Goal: Information Seeking & Learning: Learn about a topic

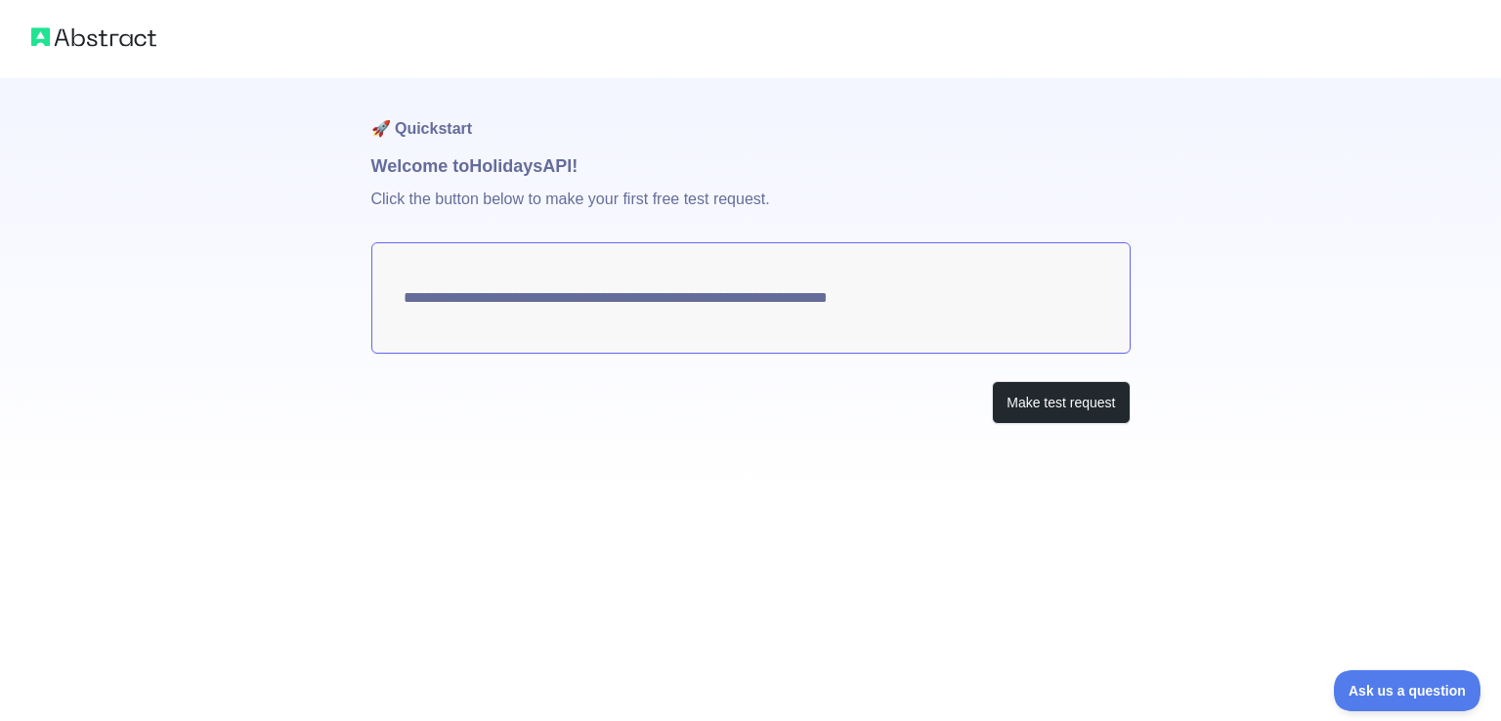
click at [798, 300] on textarea "**********" at bounding box center [750, 297] width 759 height 111
click at [1104, 402] on button "Make test request" at bounding box center [1061, 403] width 138 height 44
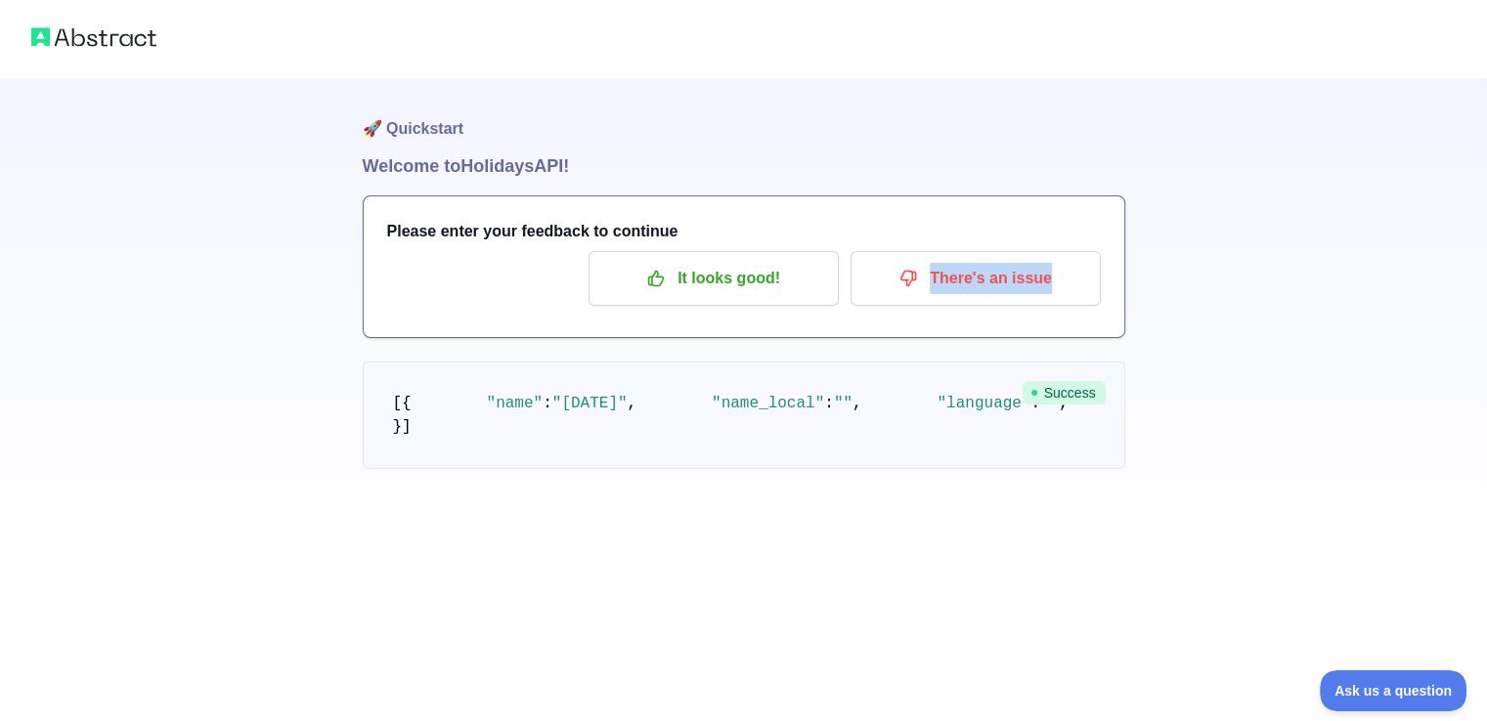
click at [835, 310] on div "Please enter your feedback to continue It looks good! There's an issue" at bounding box center [744, 266] width 760 height 141
click at [739, 153] on h1 "Welcome to Holidays API!" at bounding box center [744, 165] width 762 height 27
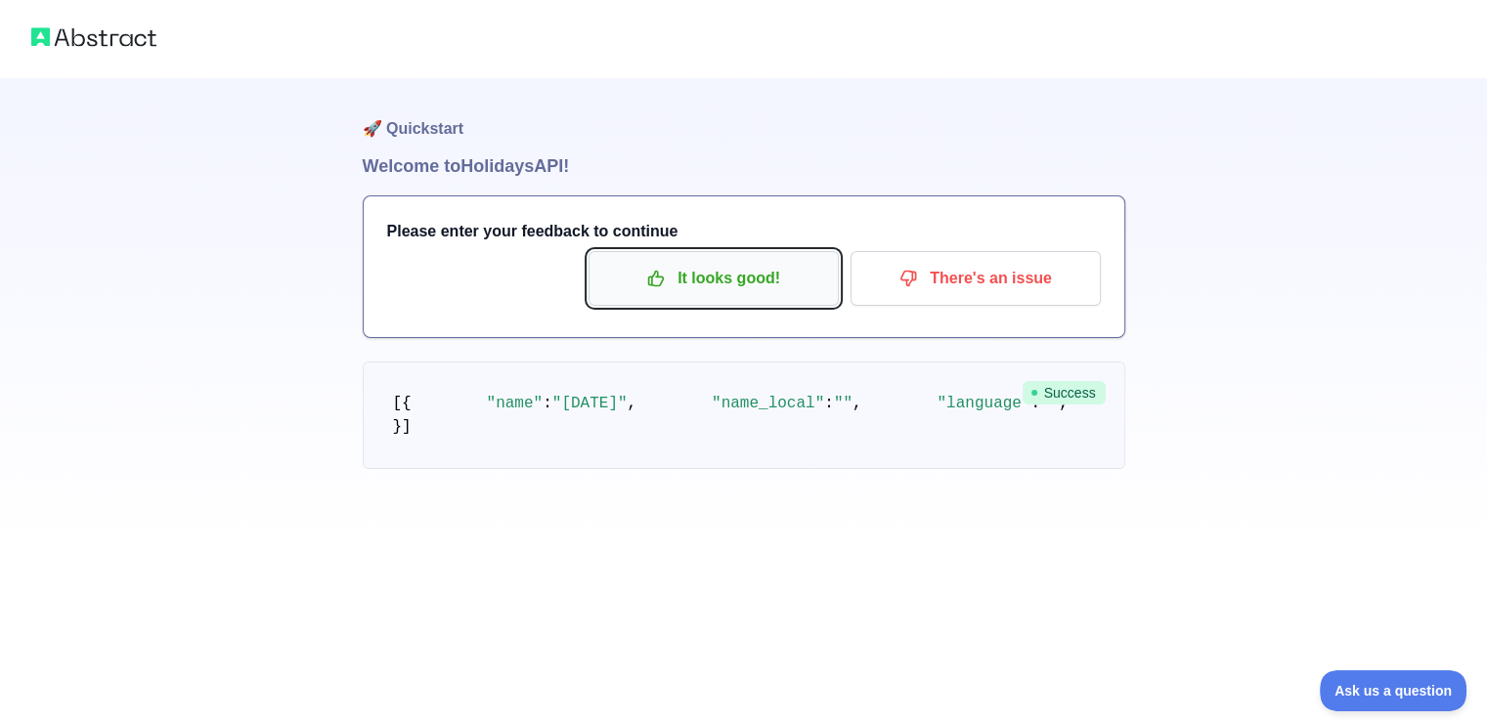
click at [719, 296] on button "It looks good!" at bounding box center [713, 278] width 250 height 55
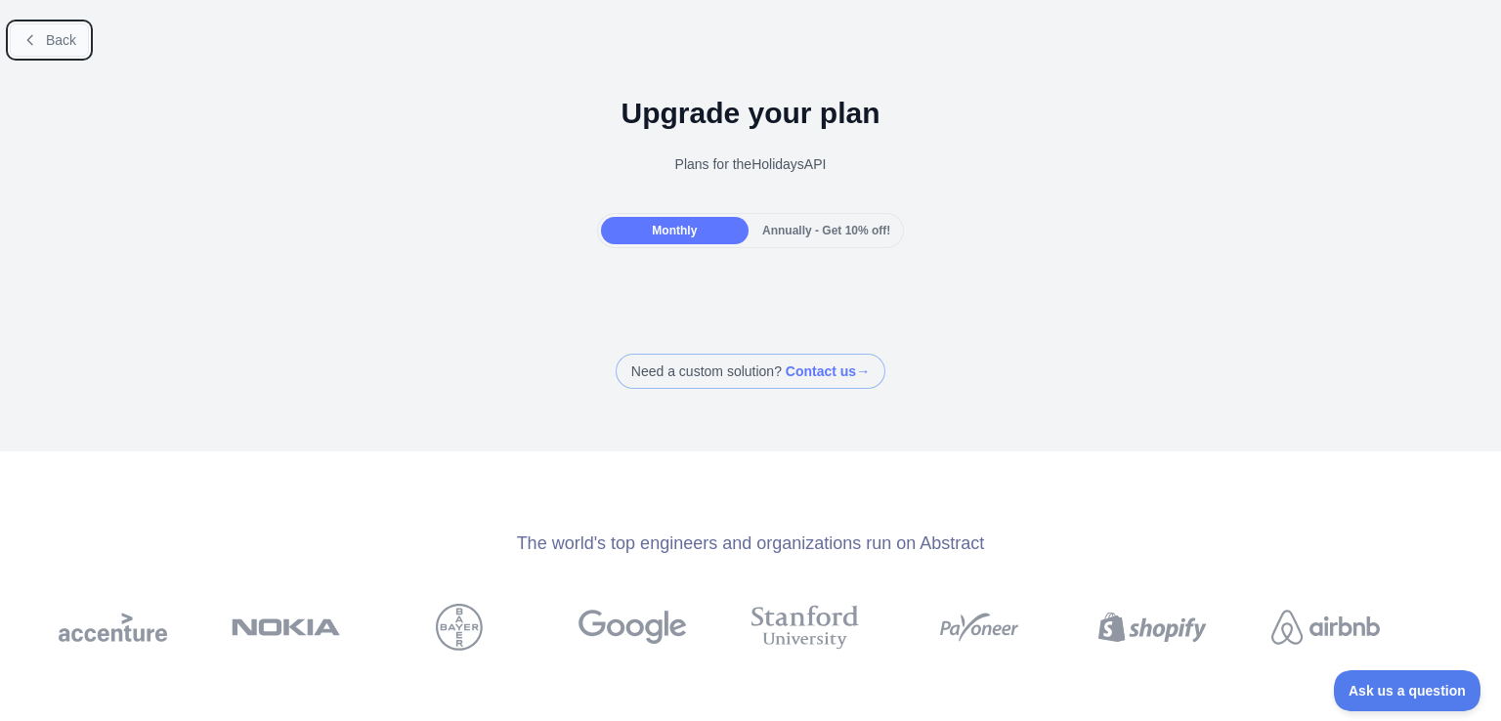
click at [44, 49] on button "Back" at bounding box center [49, 39] width 79 height 33
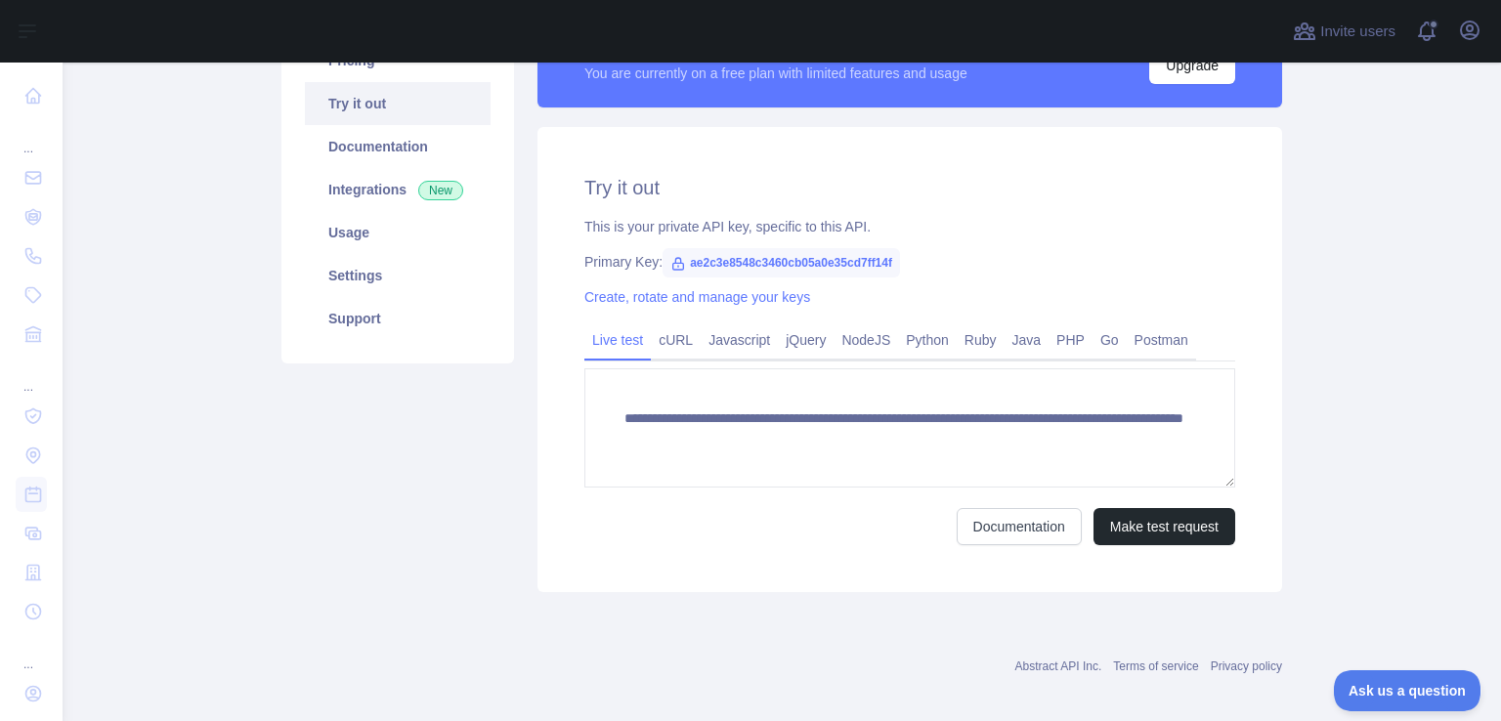
scroll to position [195, 0]
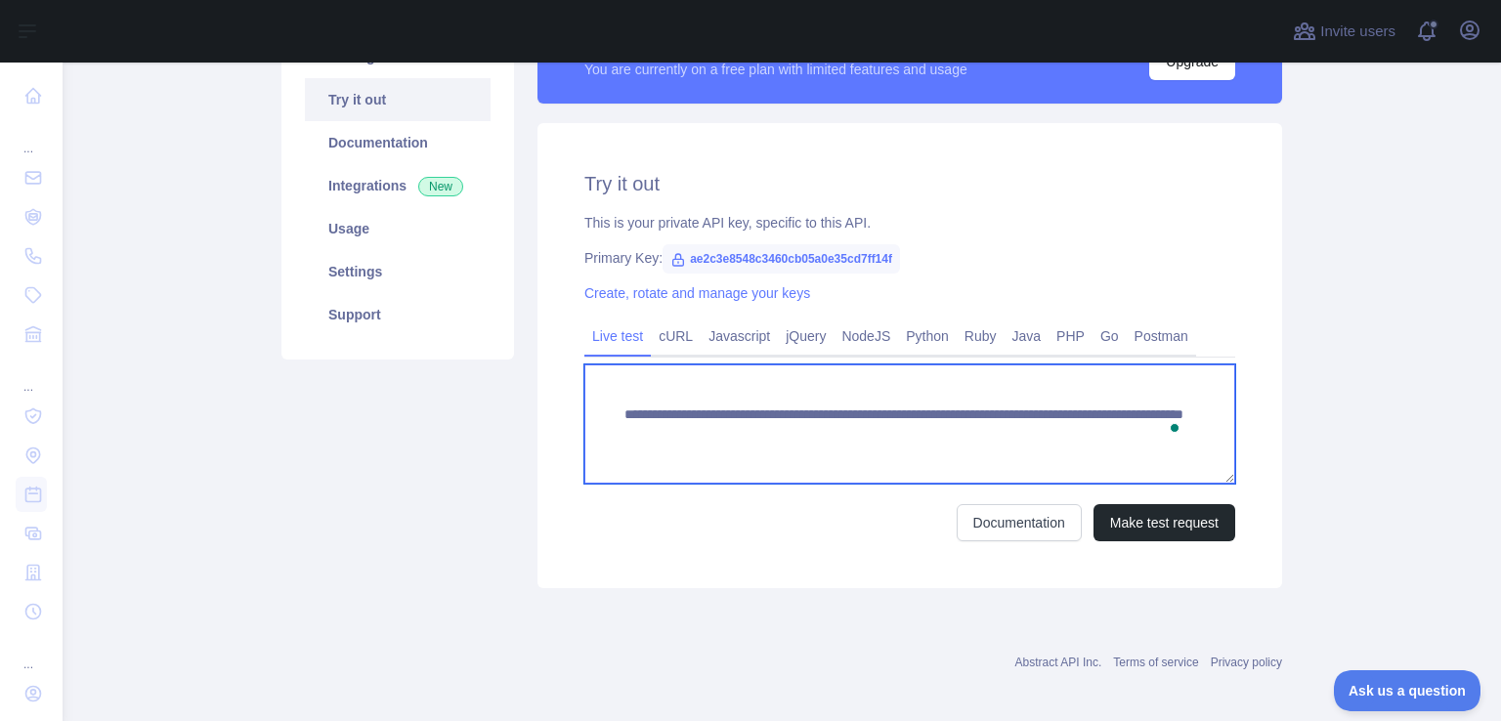
drag, startPoint x: 1210, startPoint y: 434, endPoint x: 605, endPoint y: 410, distance: 605.4
click at [605, 410] on textarea "**********" at bounding box center [909, 424] width 651 height 119
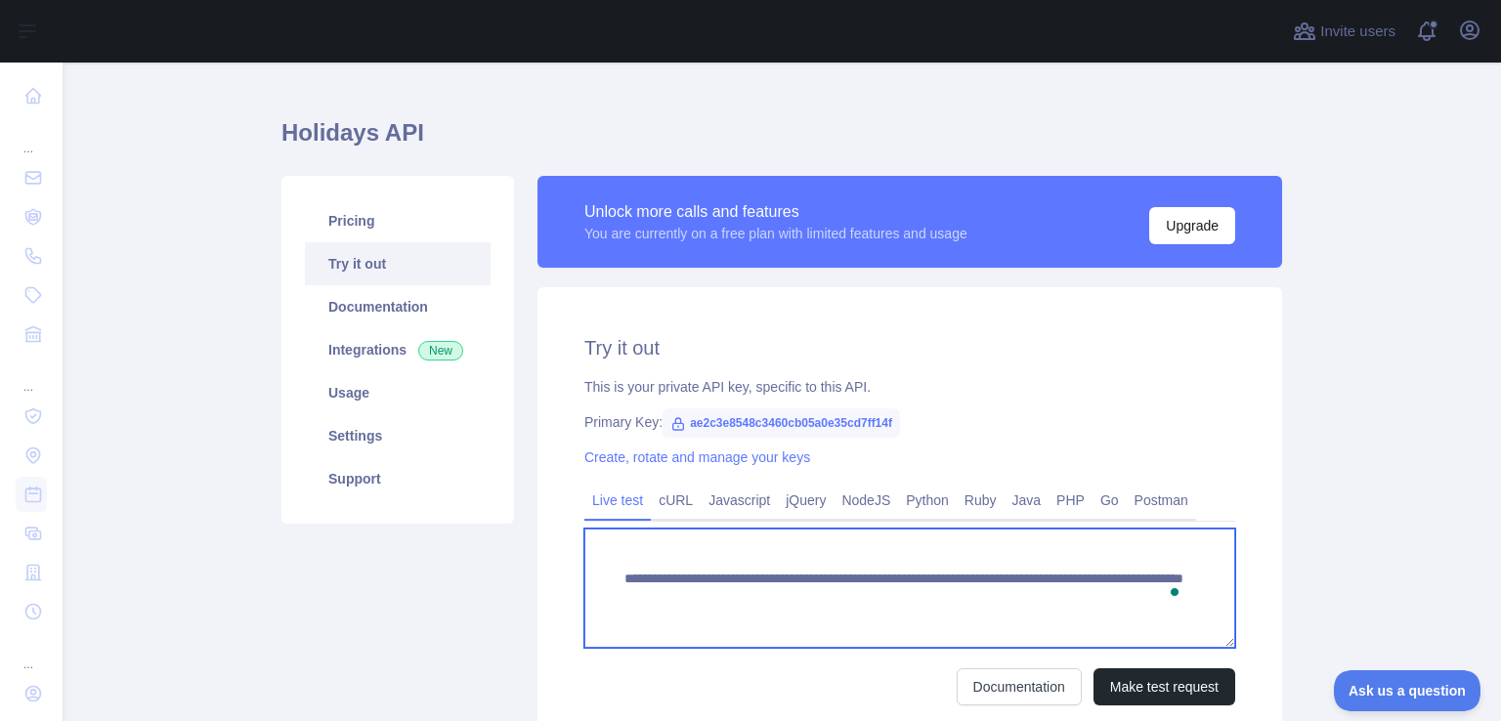
scroll to position [0, 0]
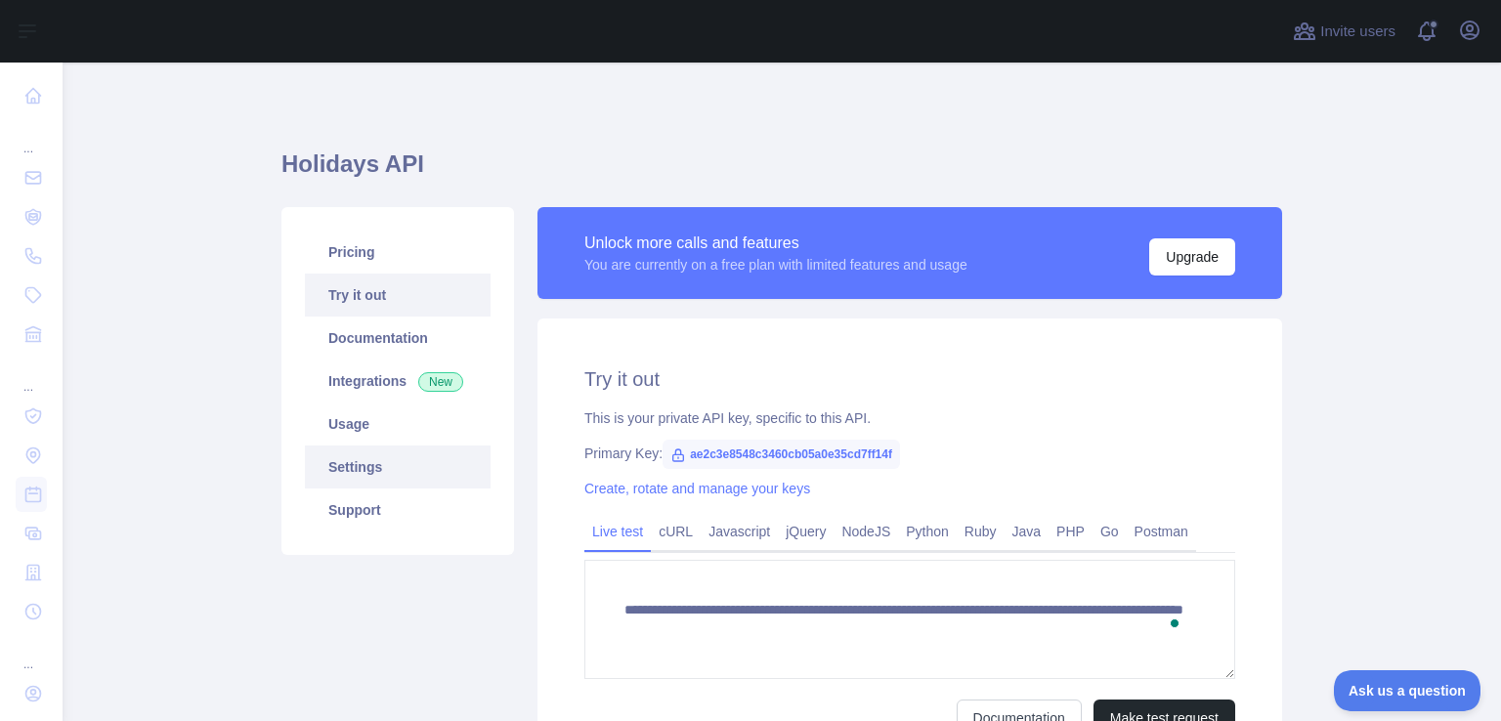
click at [348, 458] on link "Settings" at bounding box center [398, 467] width 186 height 43
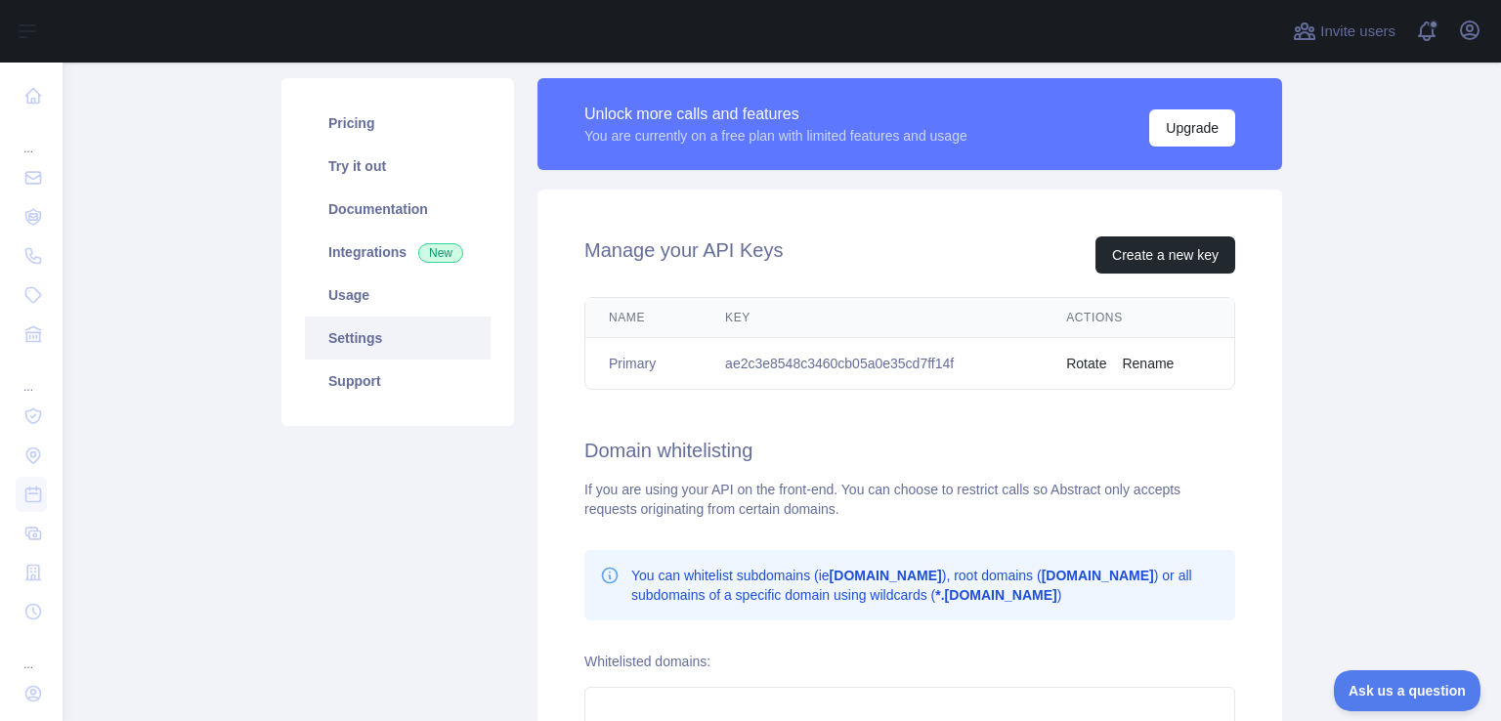
scroll to position [98, 0]
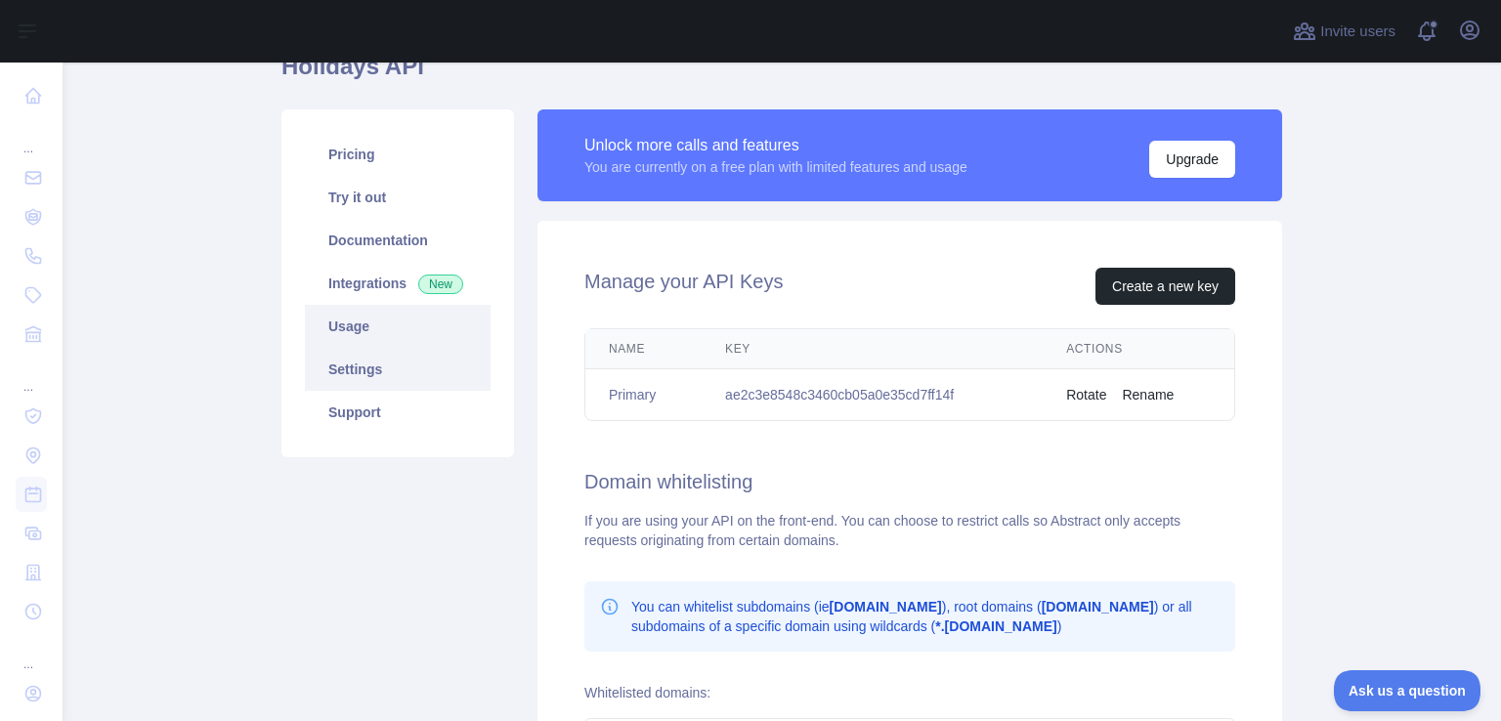
click at [389, 326] on link "Usage" at bounding box center [398, 326] width 186 height 43
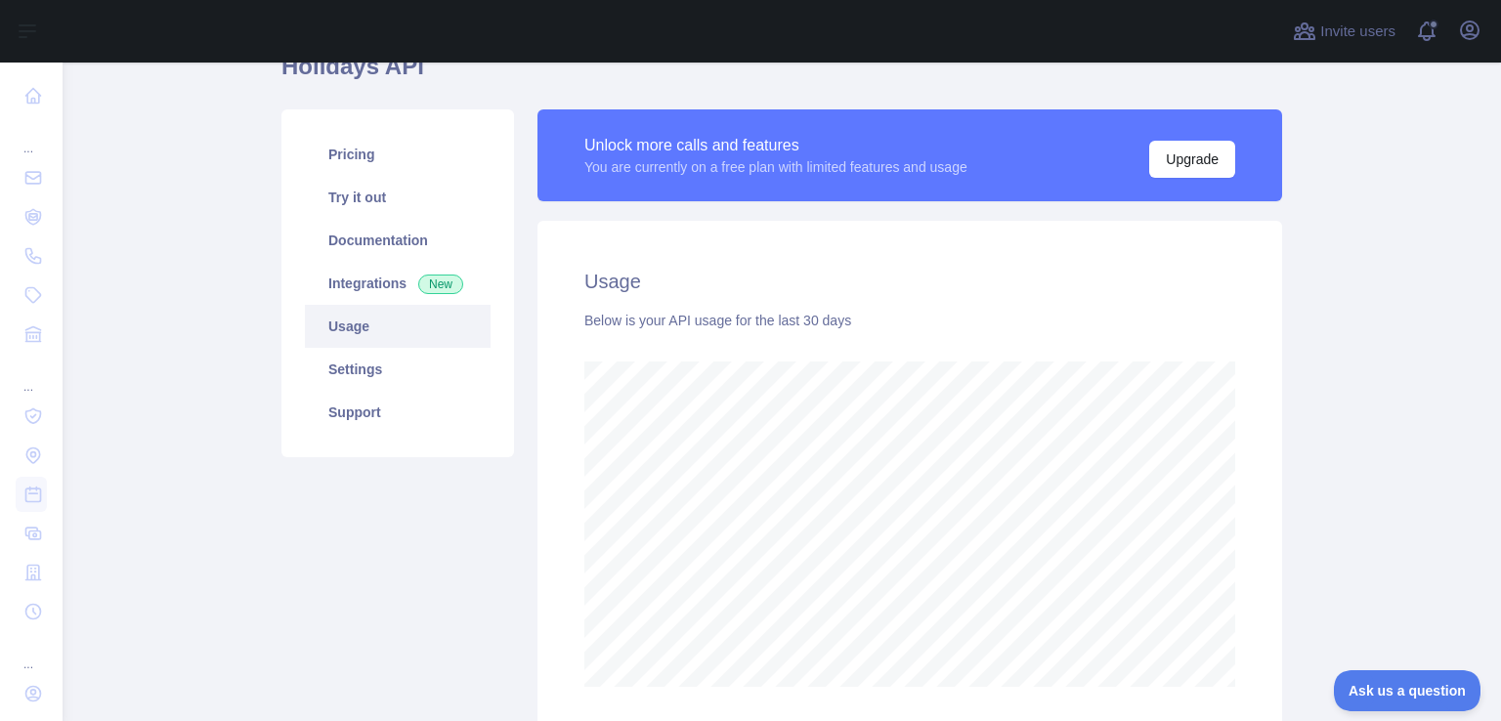
scroll to position [658, 1423]
click at [346, 296] on link "Integrations New" at bounding box center [398, 283] width 186 height 43
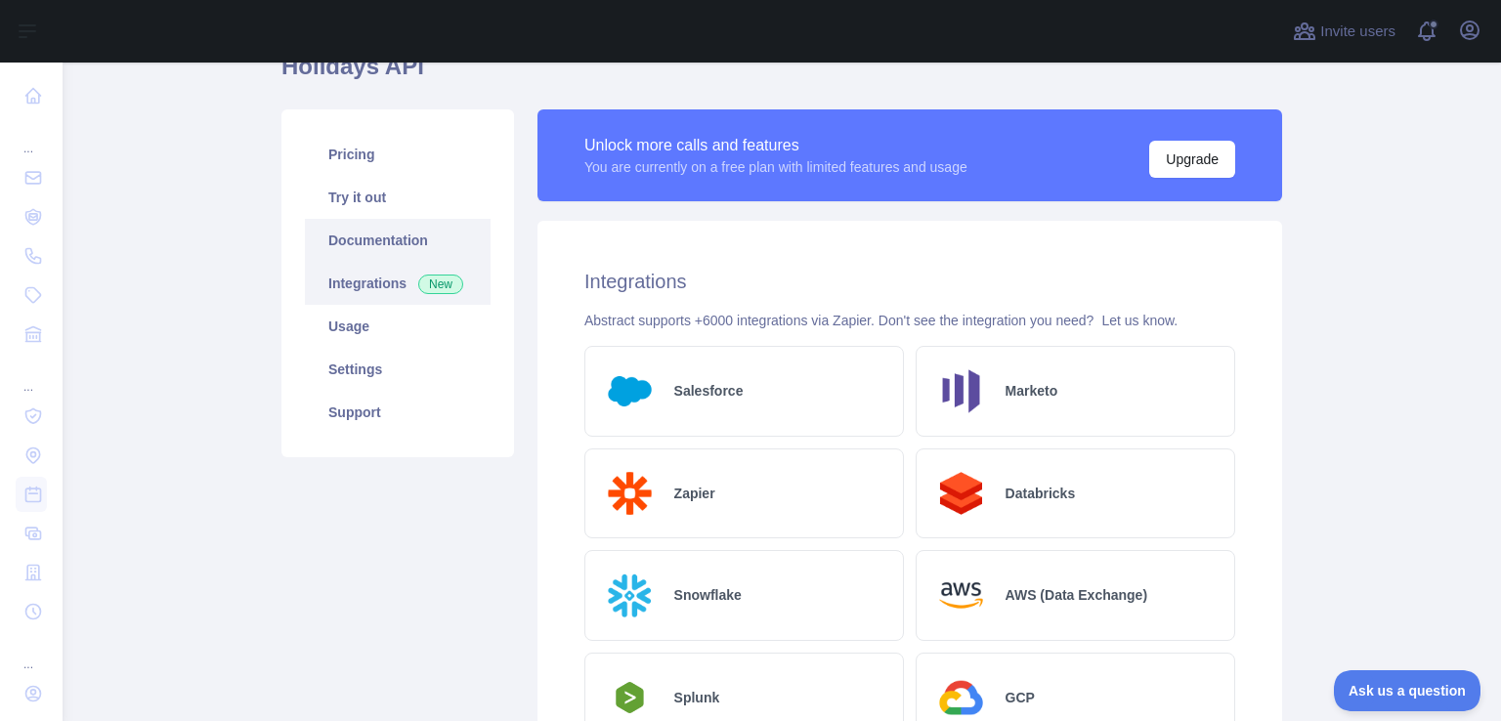
click at [339, 238] on link "Documentation" at bounding box center [398, 240] width 186 height 43
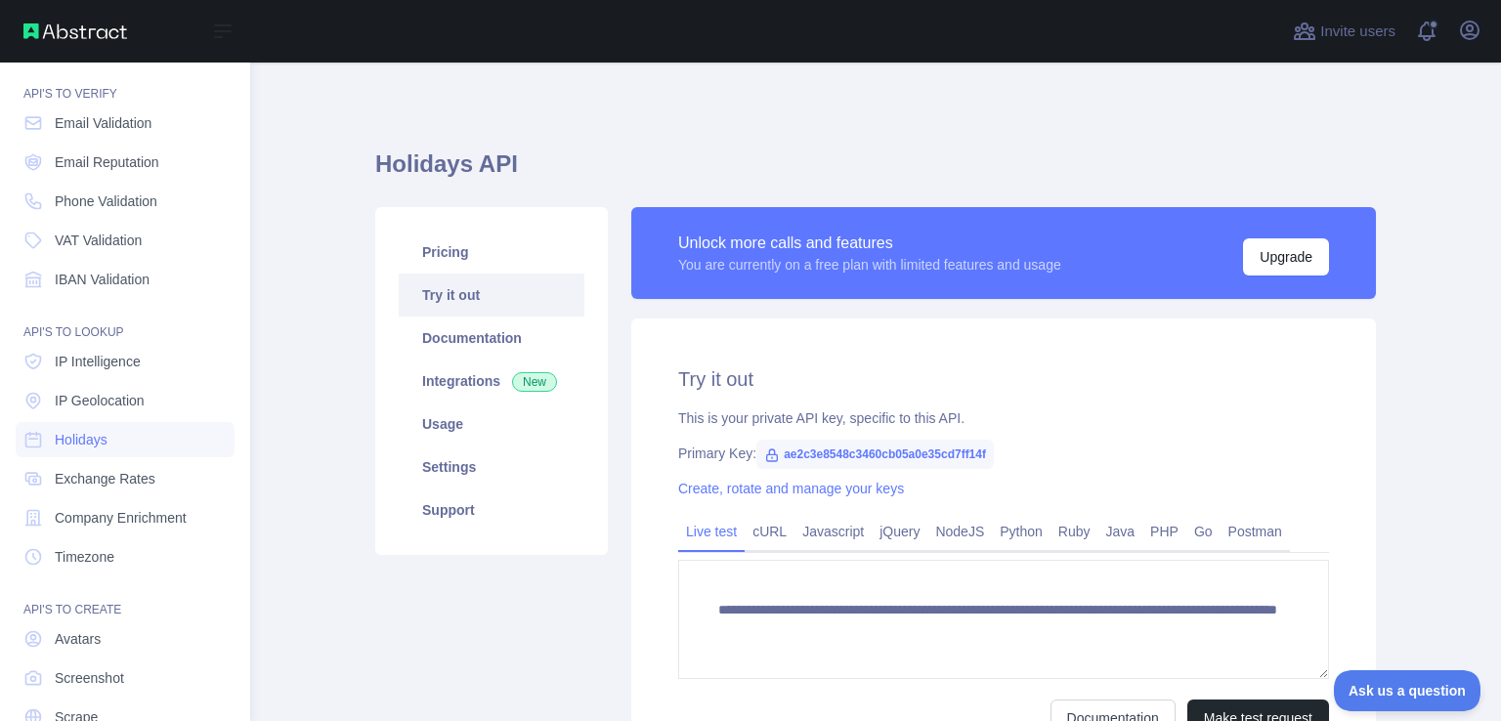
scroll to position [98, 0]
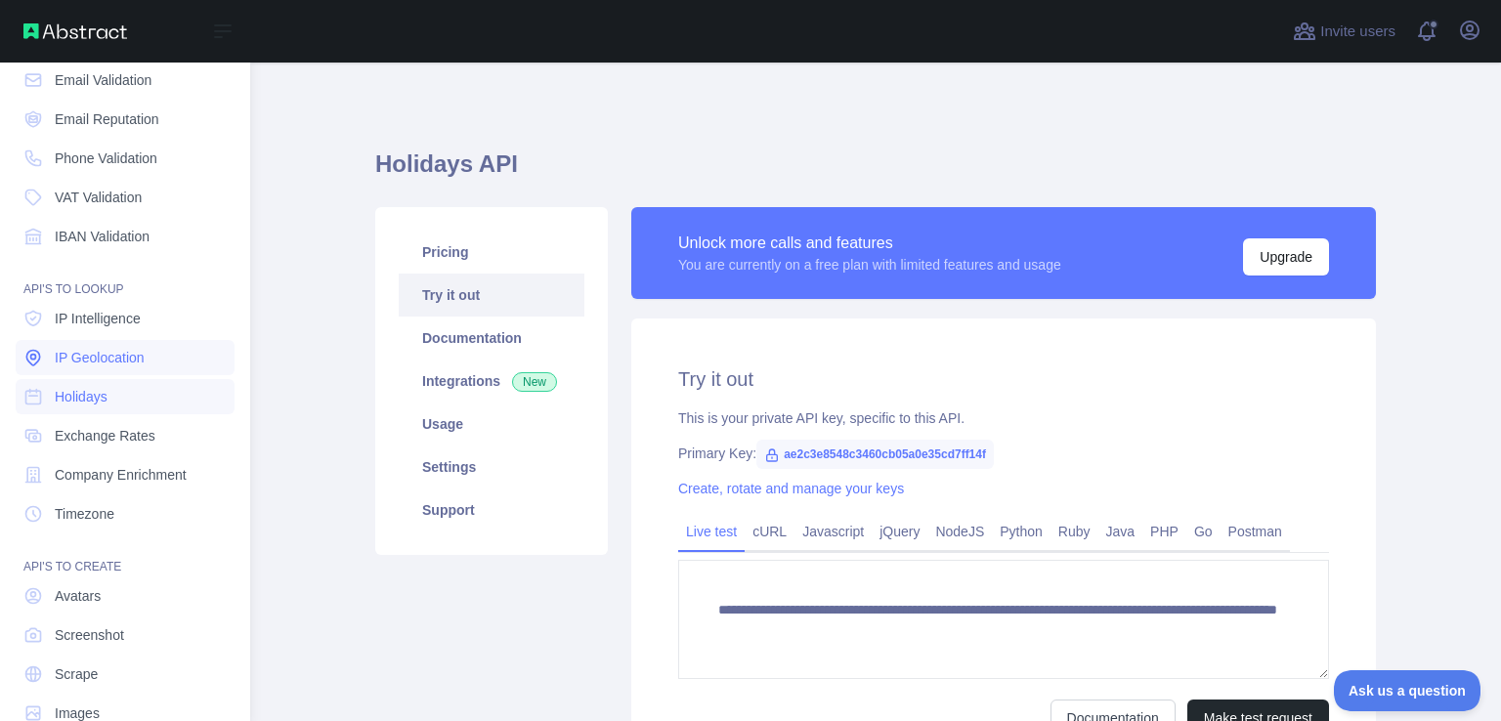
click at [78, 349] on span "IP Geolocation" at bounding box center [100, 358] width 90 height 20
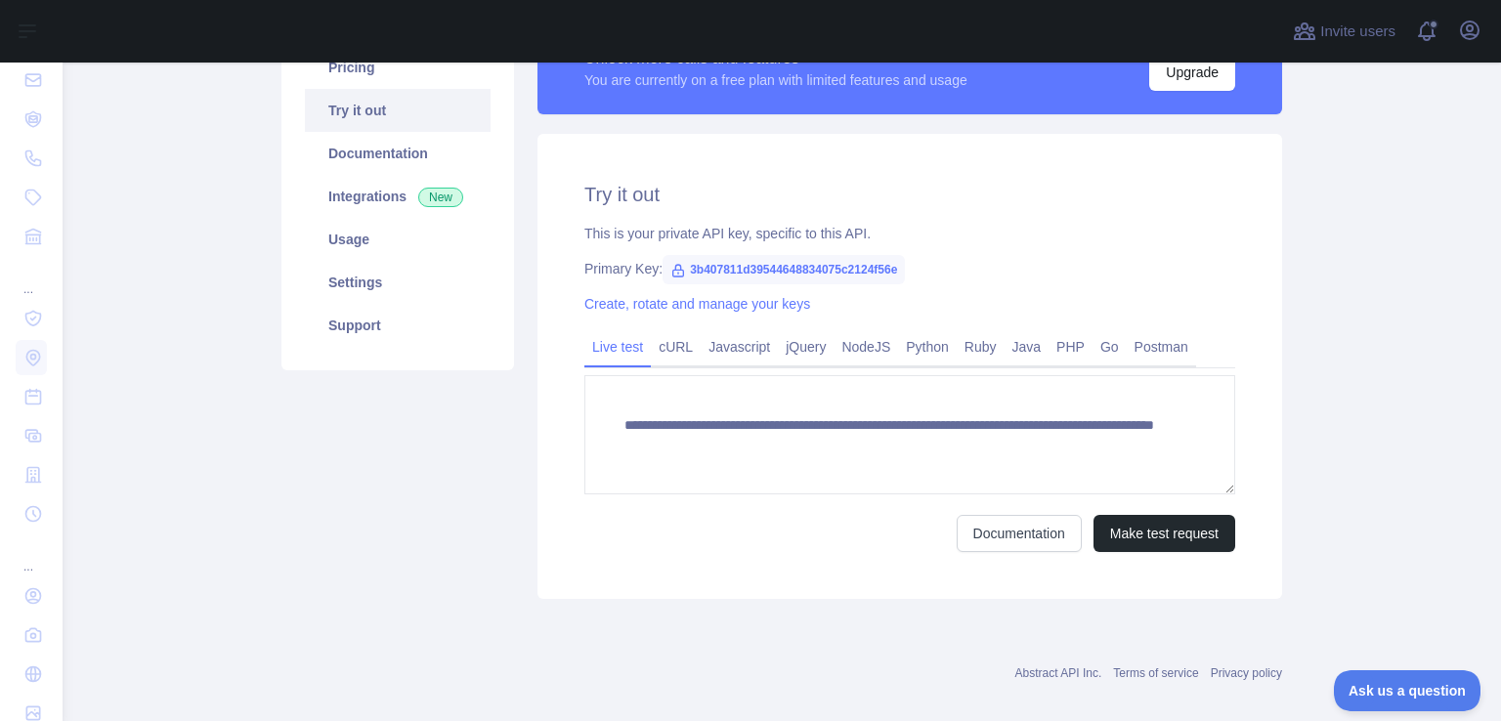
scroll to position [206, 0]
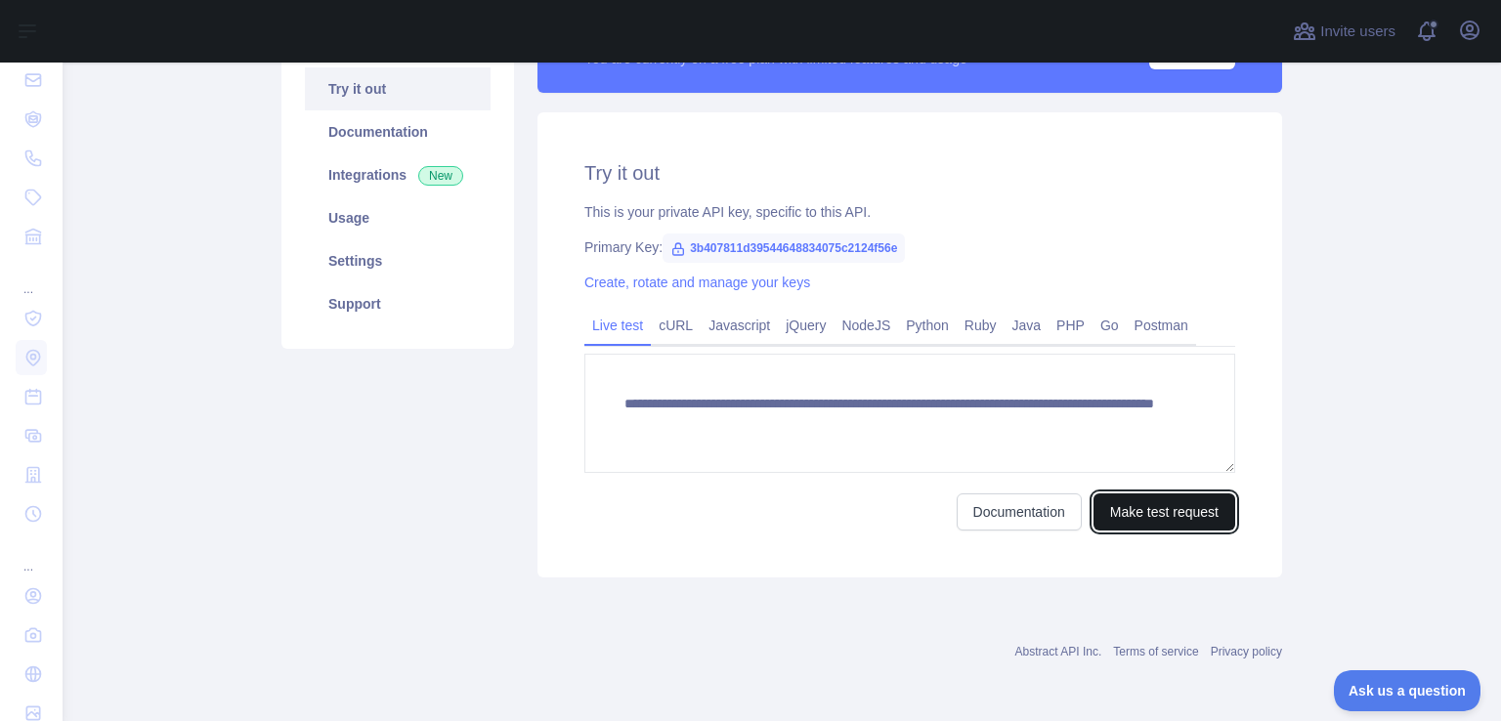
click at [1106, 509] on button "Make test request" at bounding box center [1165, 512] width 142 height 37
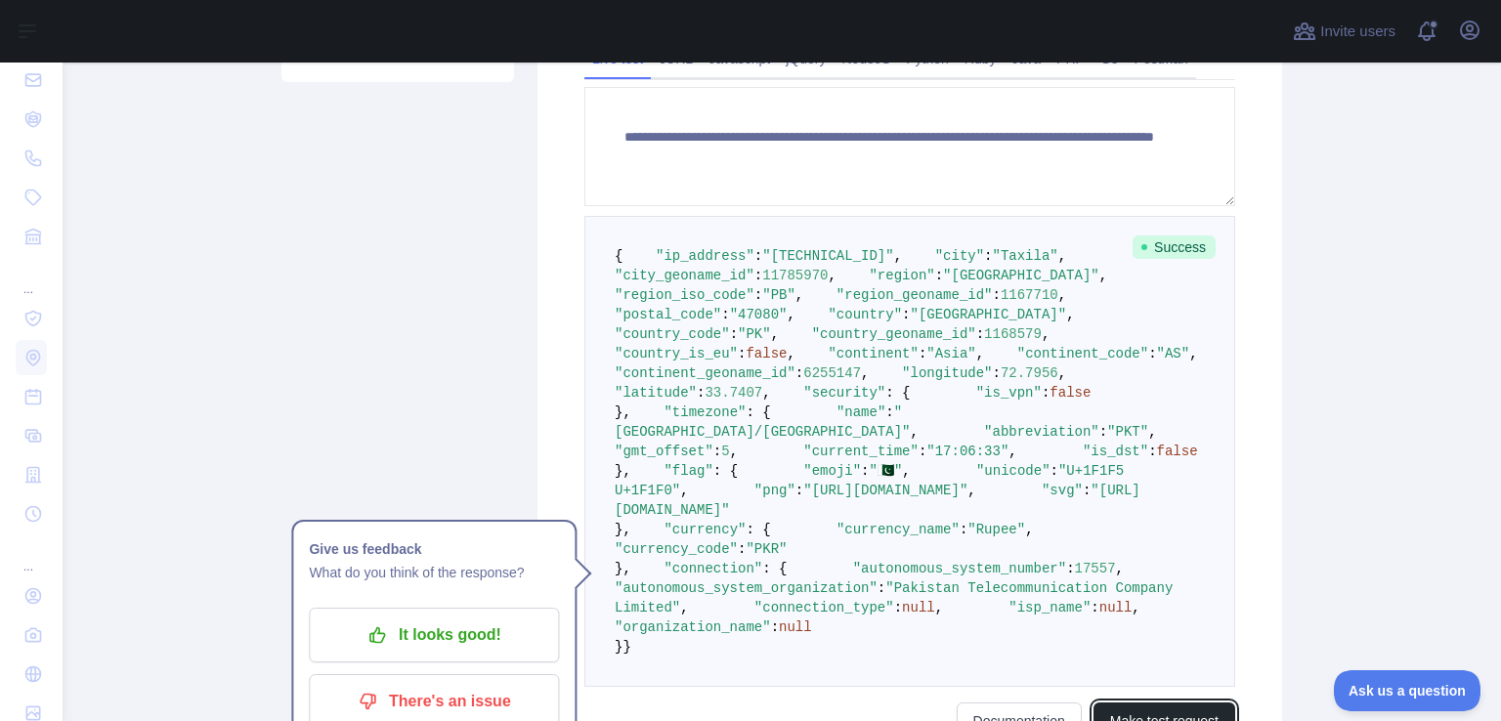
scroll to position [499, 0]
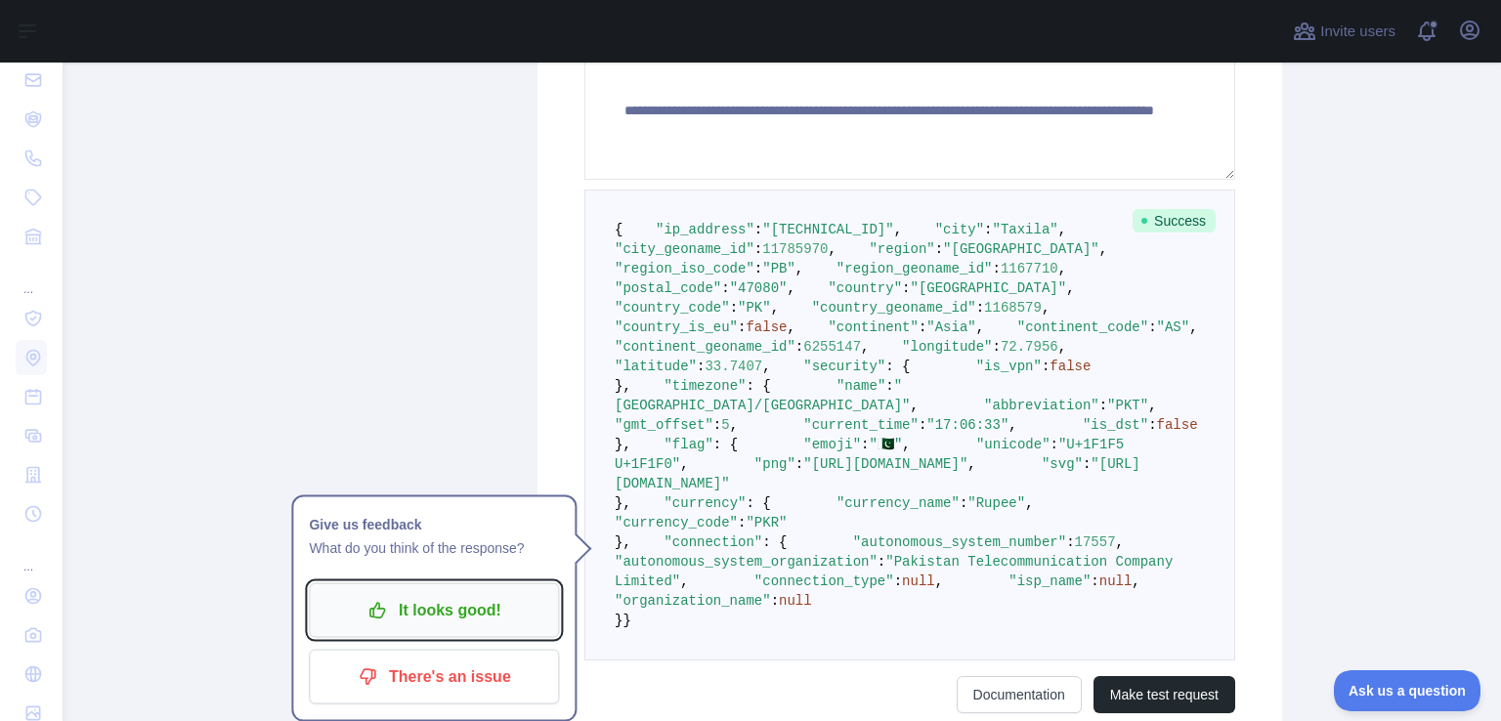
click at [435, 607] on p "It looks good!" at bounding box center [434, 610] width 221 height 33
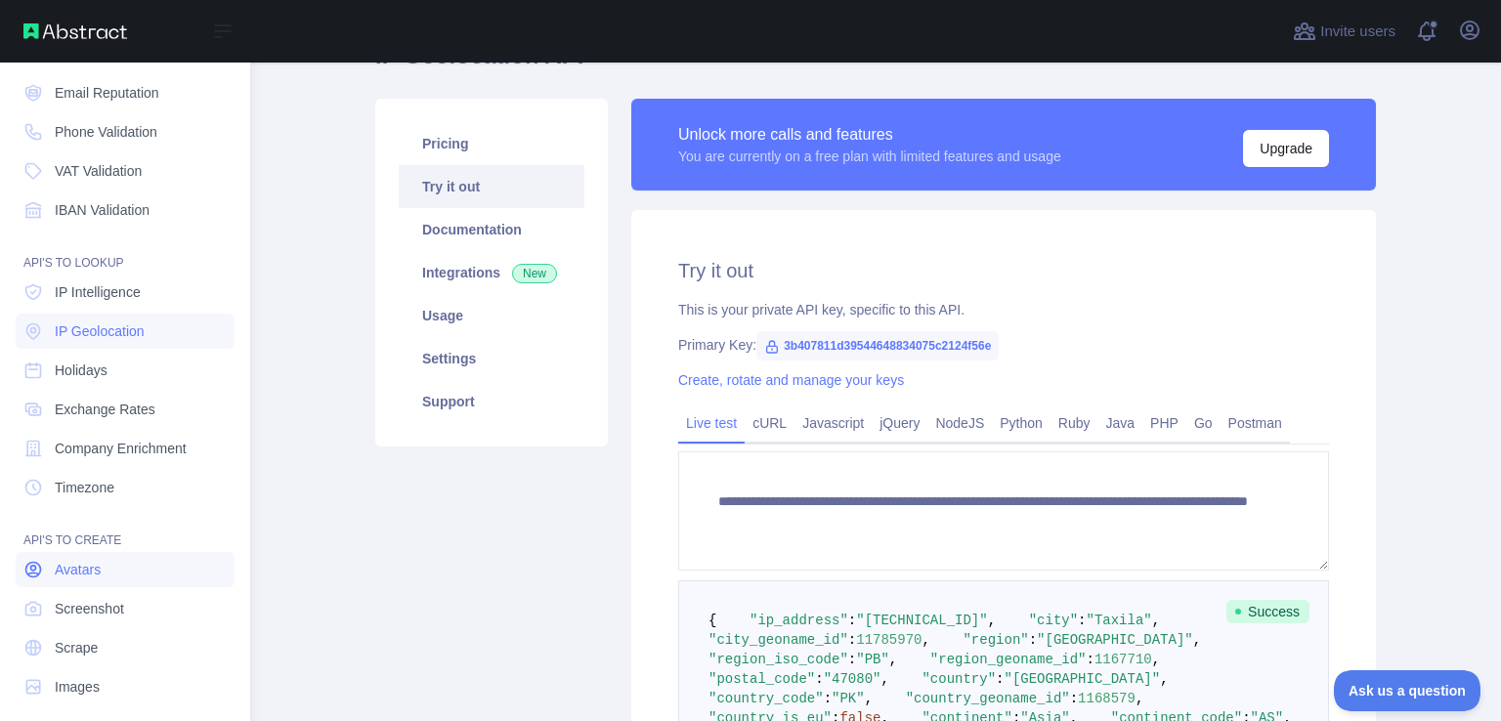
scroll to position [139, 0]
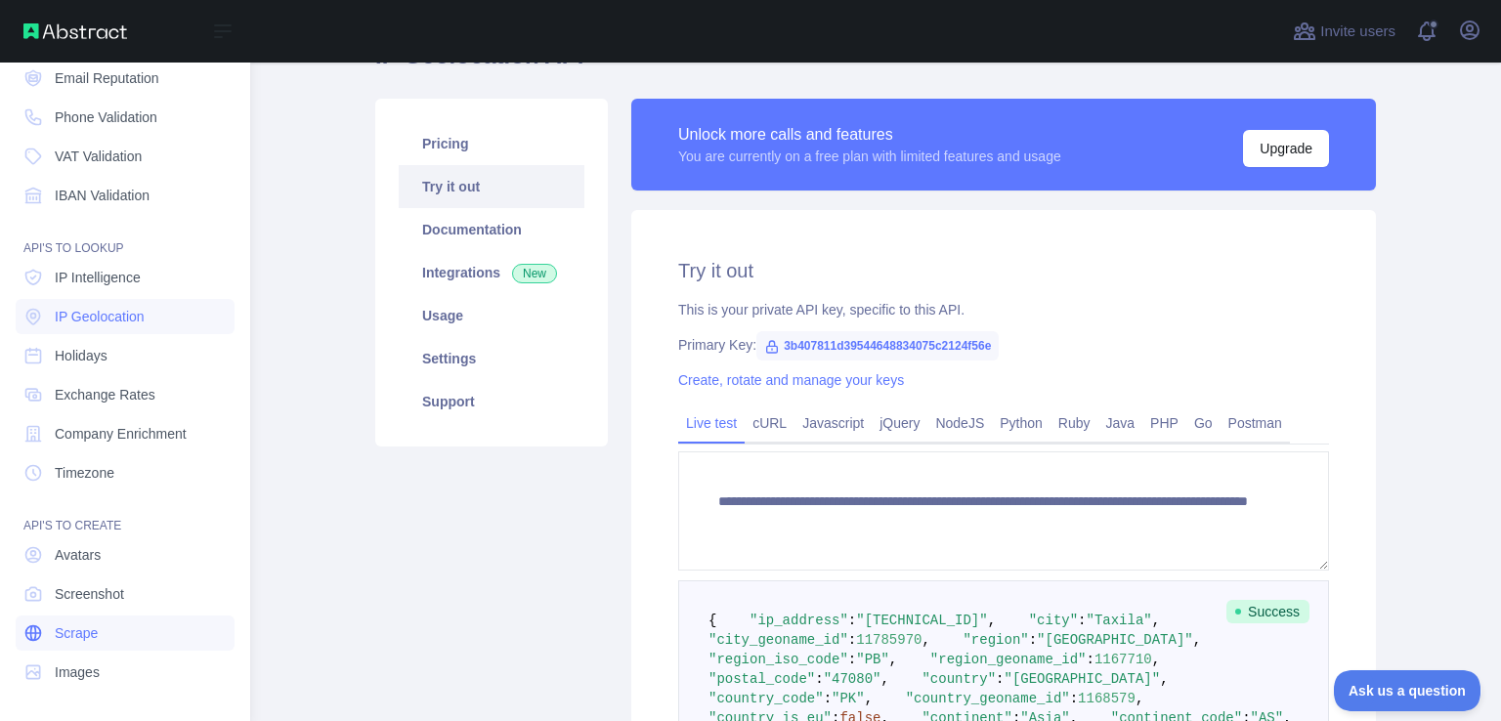
click at [71, 628] on span "Scrape" at bounding box center [76, 634] width 43 height 20
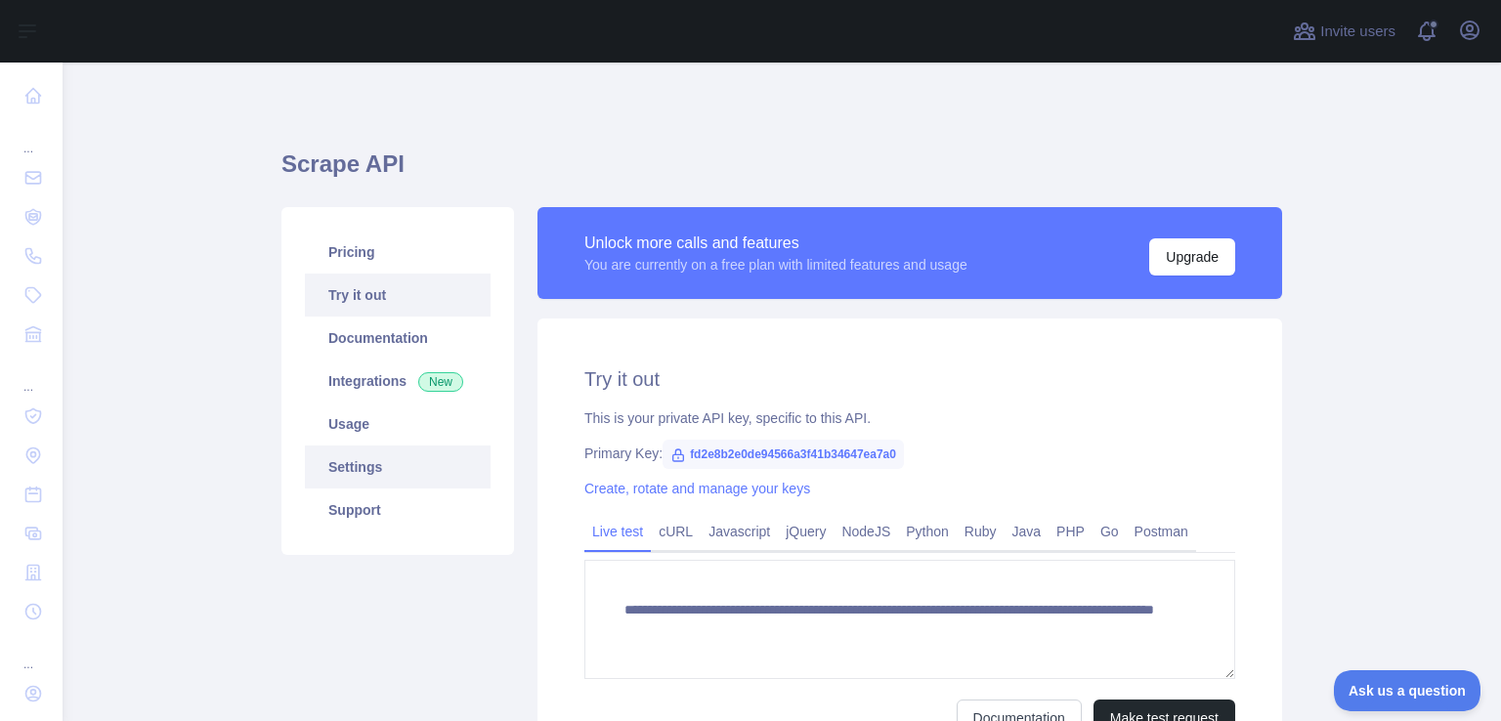
click at [354, 468] on link "Settings" at bounding box center [398, 467] width 186 height 43
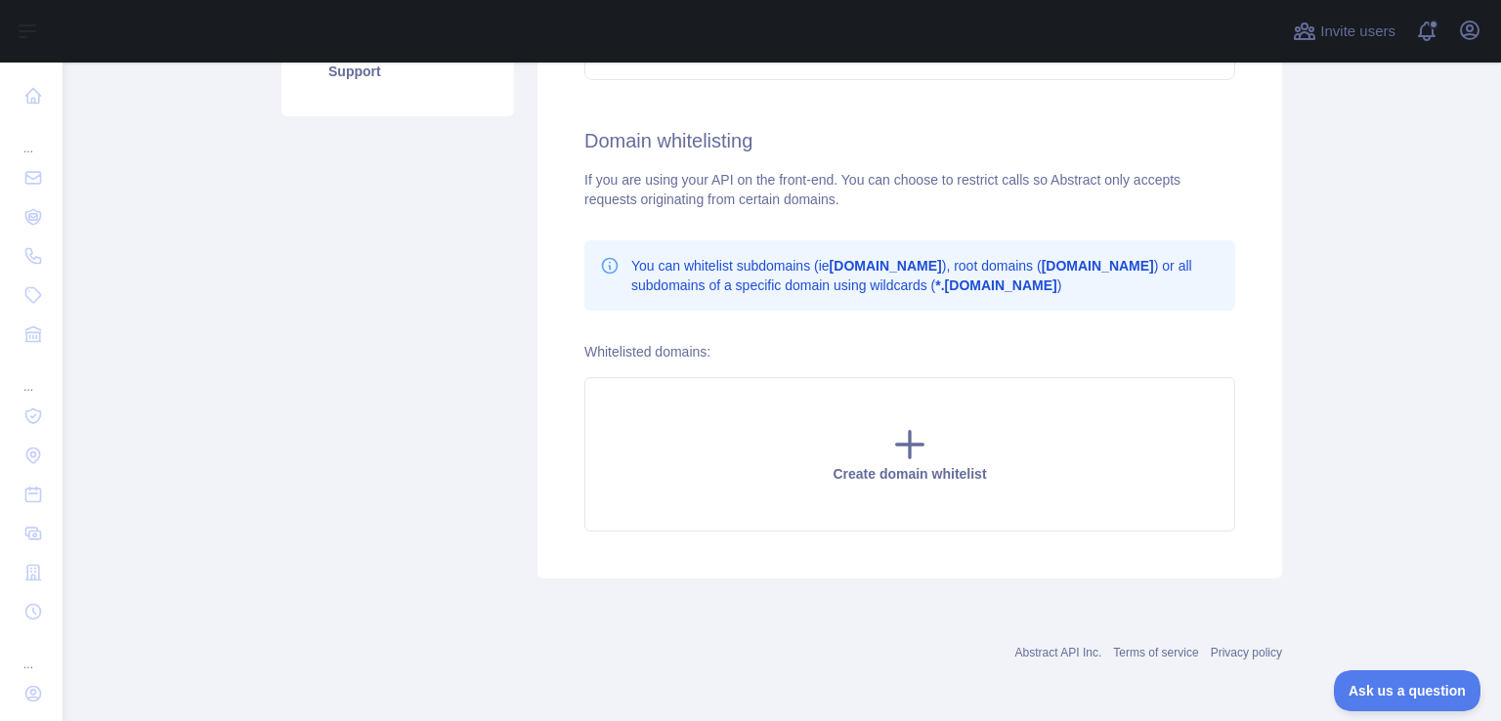
scroll to position [146, 0]
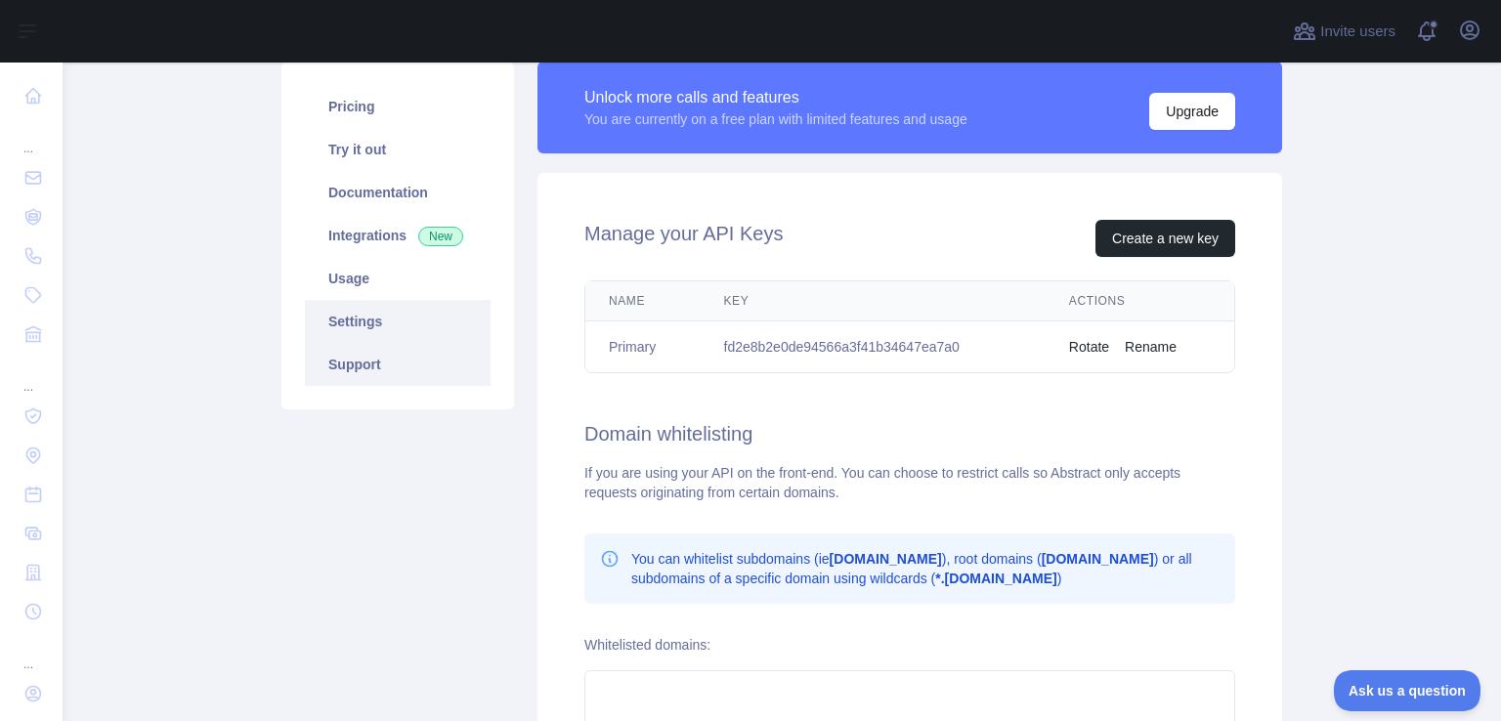
click at [400, 373] on link "Support" at bounding box center [398, 364] width 186 height 43
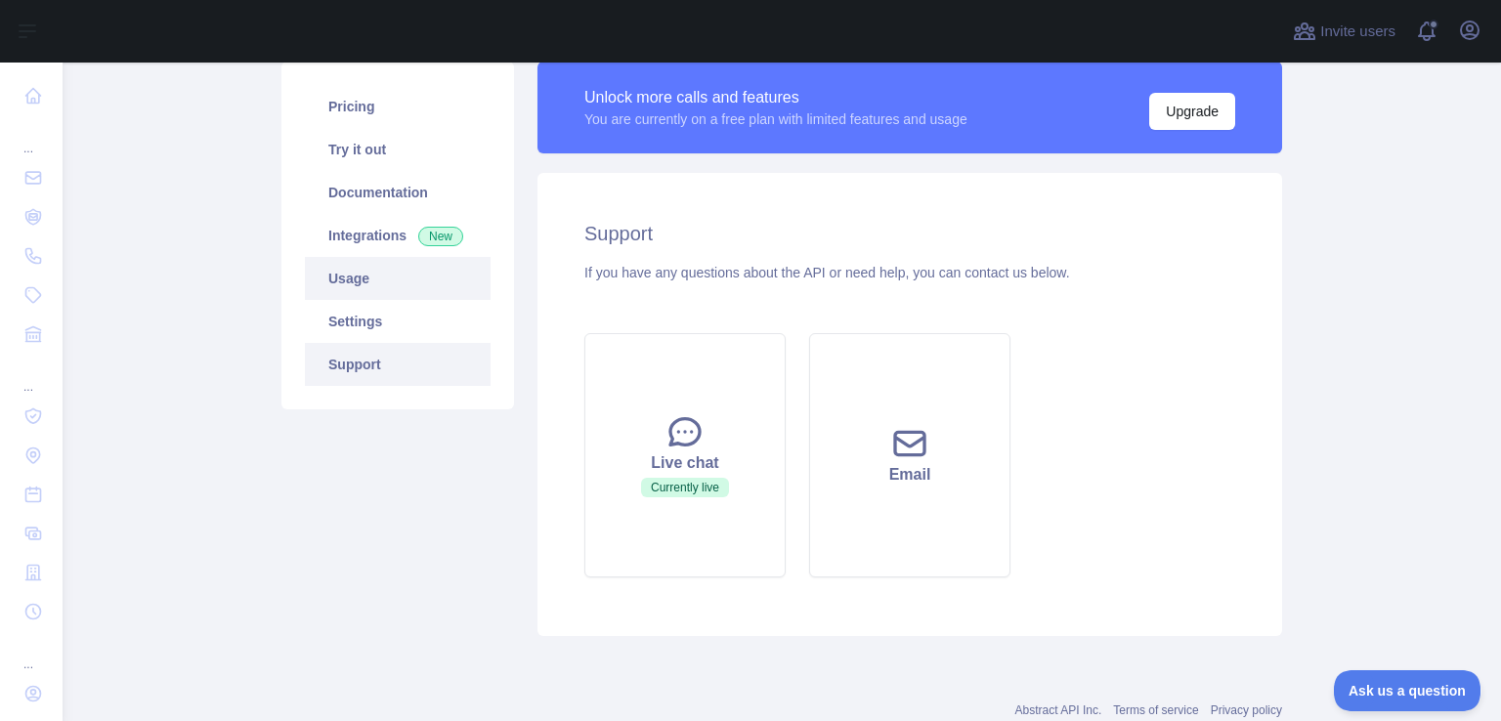
click at [323, 294] on link "Usage" at bounding box center [398, 278] width 186 height 43
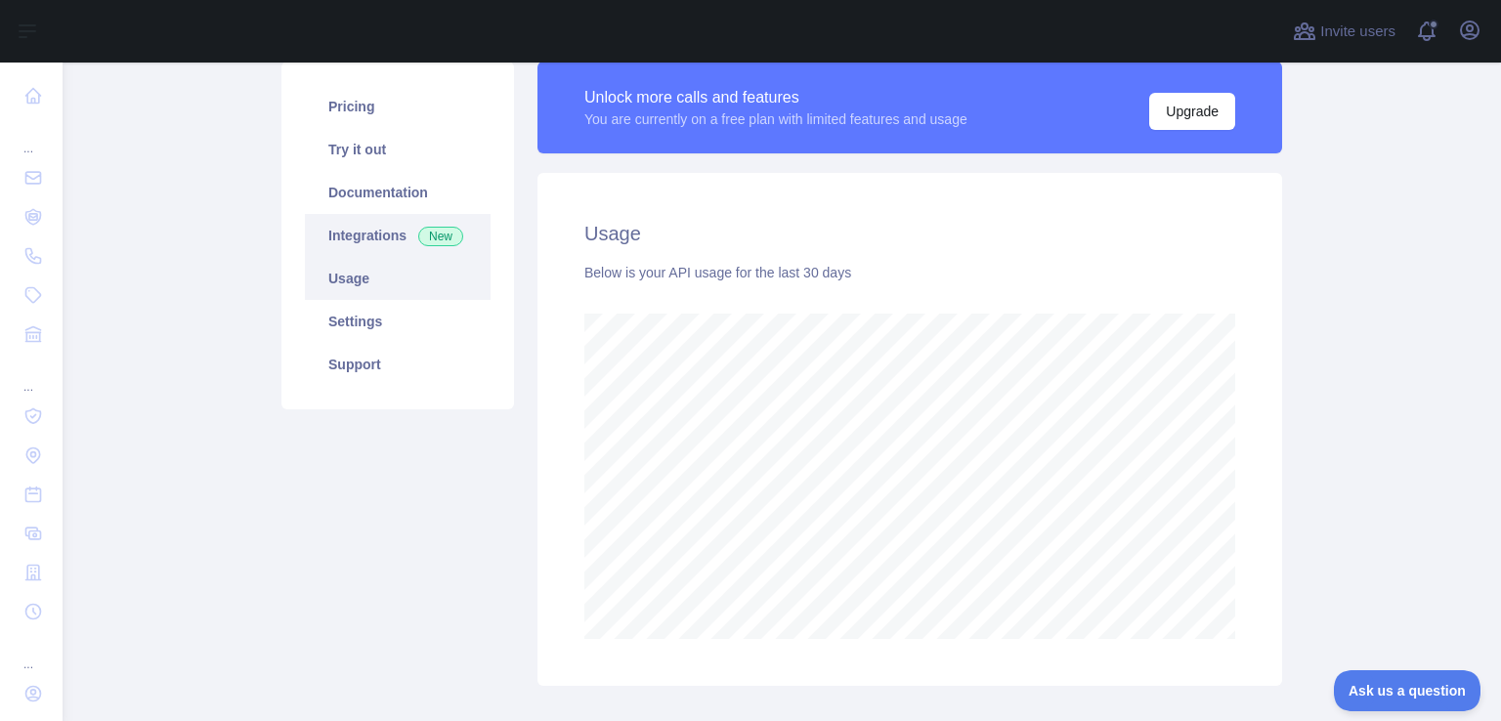
scroll to position [658, 1423]
click at [391, 192] on link "Documentation" at bounding box center [398, 192] width 186 height 43
